Goal: Transaction & Acquisition: Purchase product/service

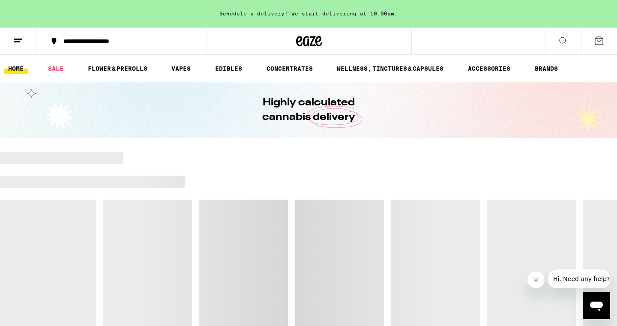
click at [559, 41] on icon at bounding box center [563, 41] width 10 height 10
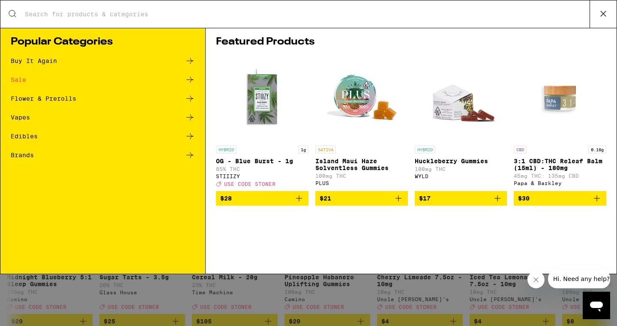
type input "y"
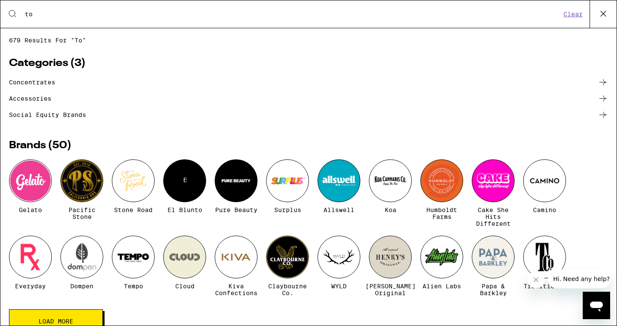
type input "t"
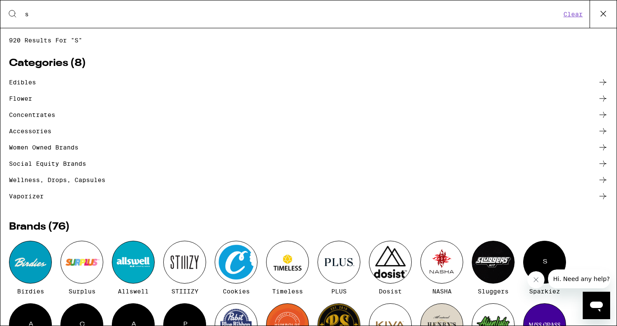
type input "st"
